Goal: Task Accomplishment & Management: Use online tool/utility

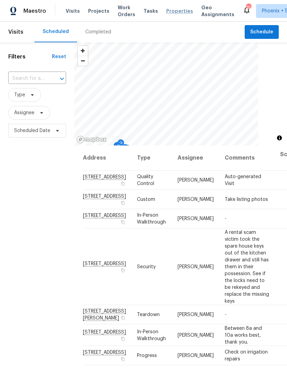
click at [175, 8] on span "Properties" at bounding box center [179, 11] width 27 height 7
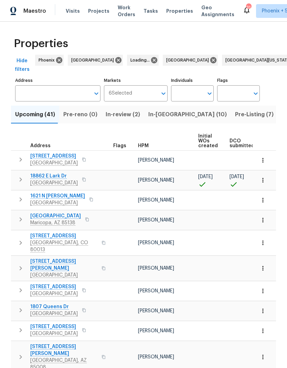
click at [121, 115] on span "In-review (2)" at bounding box center [123, 115] width 34 height 10
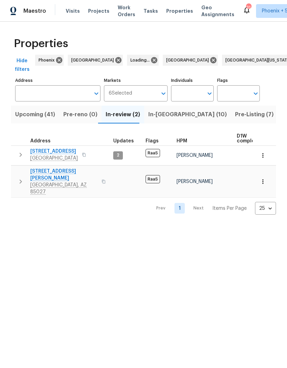
click at [235, 119] on span "Pre-Listing (7)" at bounding box center [254, 115] width 38 height 10
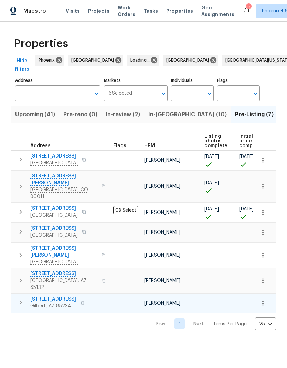
click at [62, 296] on span "[STREET_ADDRESS]" at bounding box center [53, 299] width 46 height 7
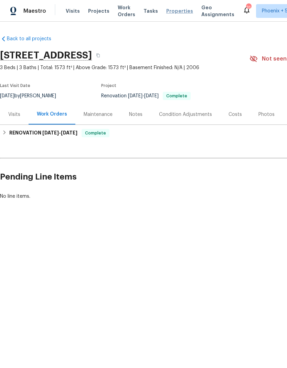
click at [173, 14] on span "Properties" at bounding box center [179, 11] width 27 height 7
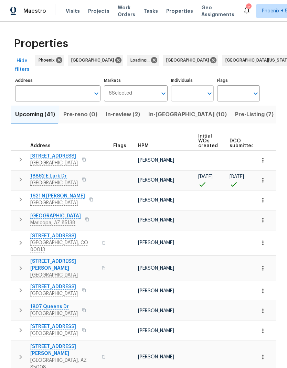
click at [199, 94] on input "Individuals" at bounding box center [187, 93] width 32 height 16
type input "Austin hatch"
click at [185, 114] on input "checkbox" at bounding box center [183, 115] width 14 height 14
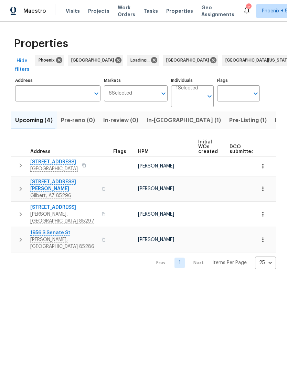
click at [229, 121] on span "Pre-Listing (1)" at bounding box center [247, 120] width 37 height 10
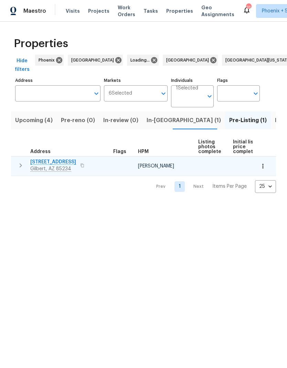
click at [38, 162] on span "[STREET_ADDRESS]" at bounding box center [53, 161] width 46 height 7
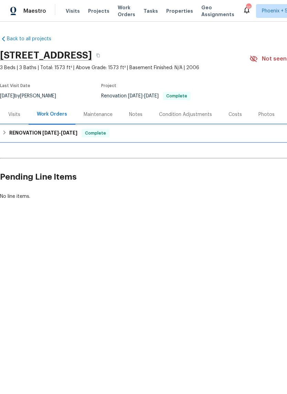
click at [18, 136] on h6 "RENOVATION [DATE] - [DATE]" at bounding box center [43, 133] width 68 height 8
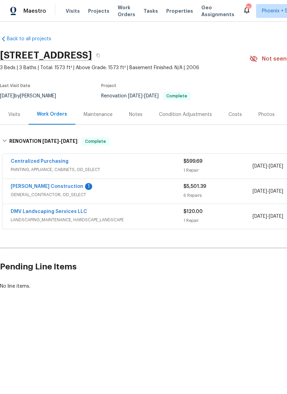
click at [265, 110] on div "Photos" at bounding box center [266, 114] width 33 height 20
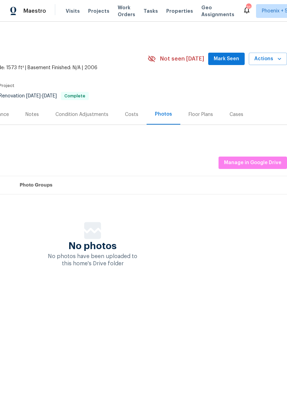
scroll to position [0, 102]
click at [265, 164] on span "Manage in Google Drive" at bounding box center [252, 162] width 57 height 9
